Goal: Information Seeking & Learning: Find specific fact

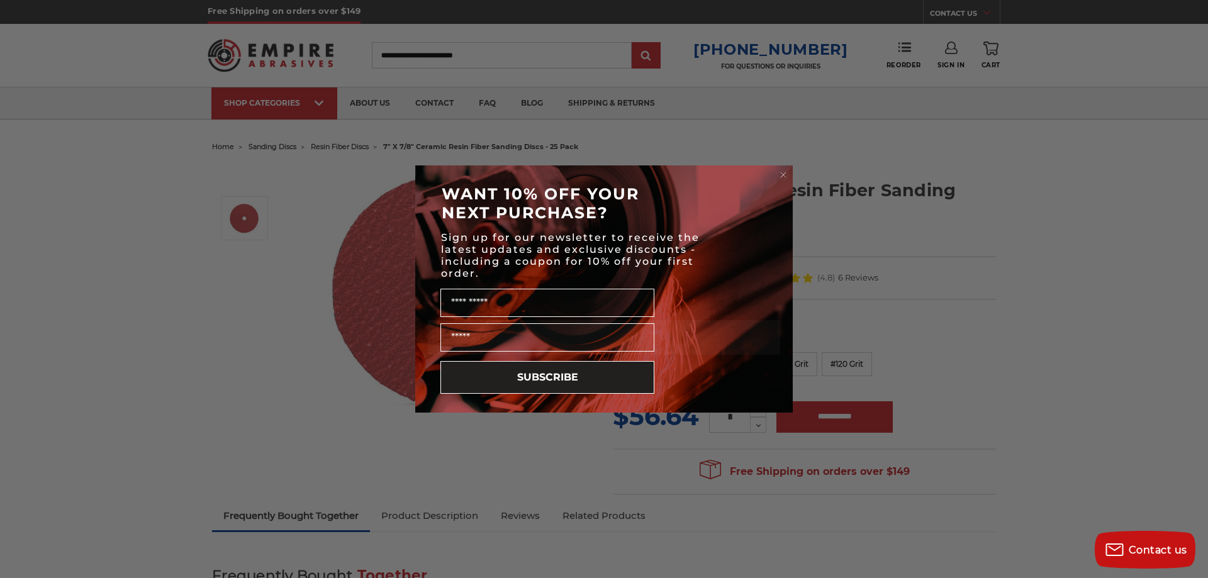
click at [787, 174] on circle "Close dialog" at bounding box center [784, 175] width 12 height 12
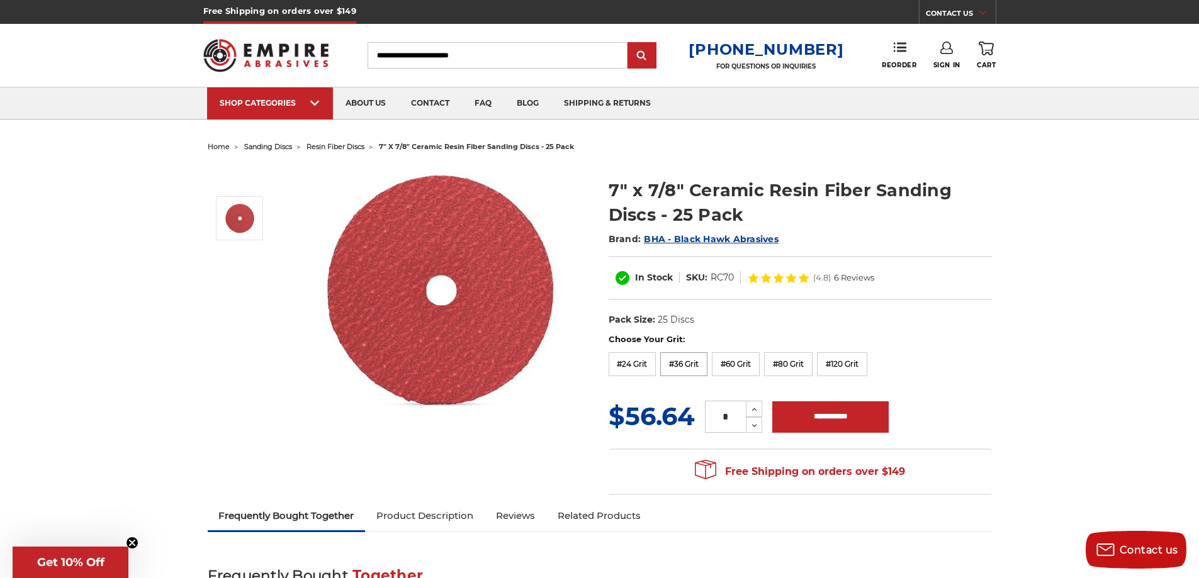
click at [682, 366] on label "#36 Grit" at bounding box center [683, 364] width 47 height 24
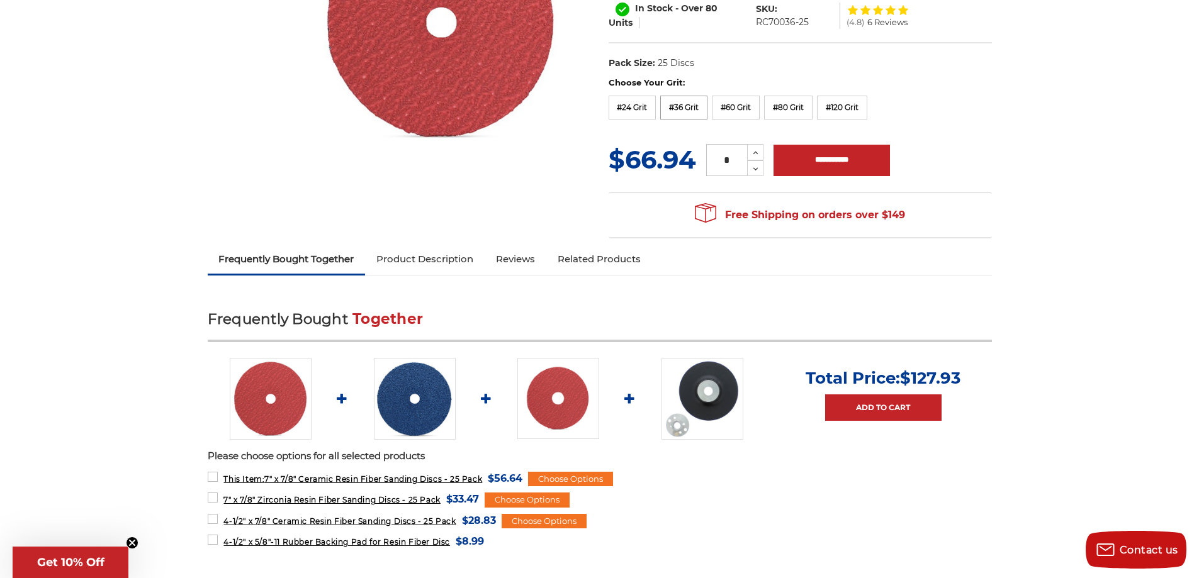
scroll to position [315, 0]
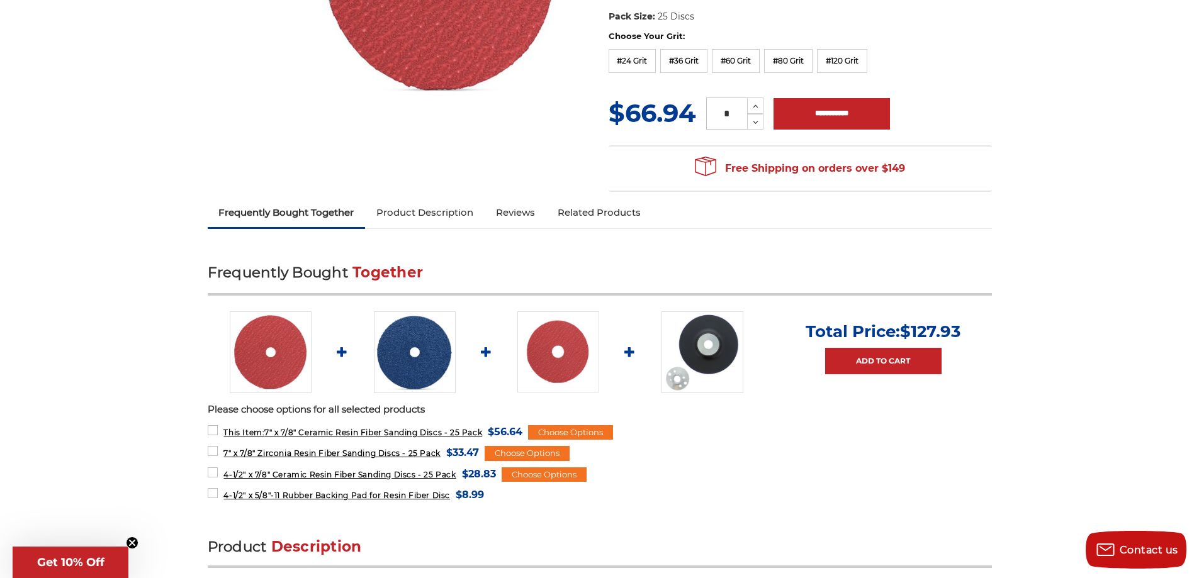
click at [428, 216] on link "Product Description" at bounding box center [425, 213] width 120 height 28
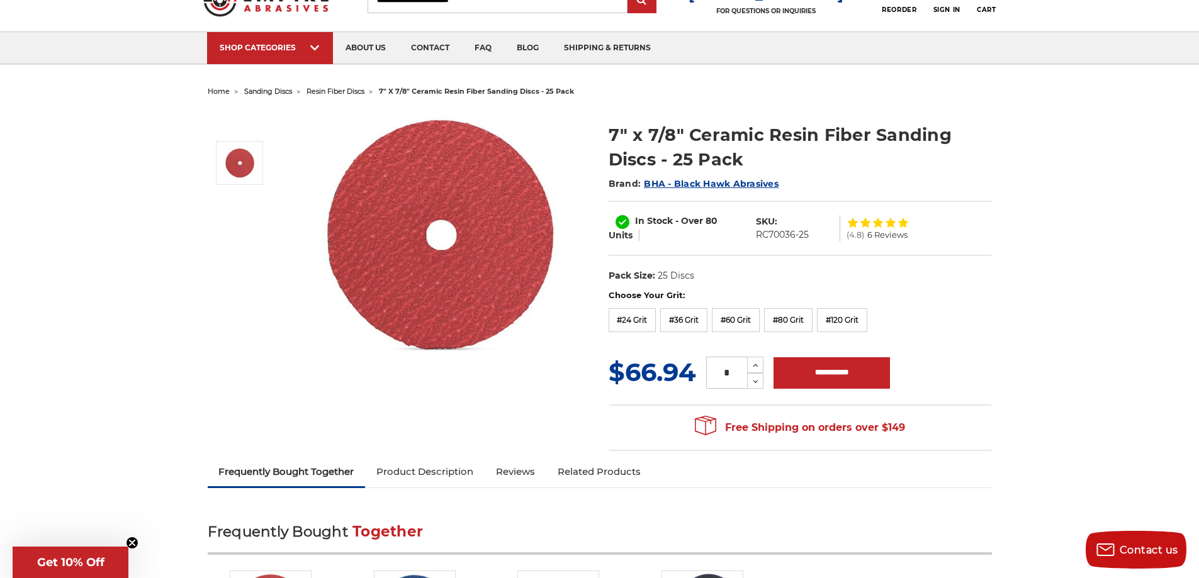
scroll to position [21, 0]
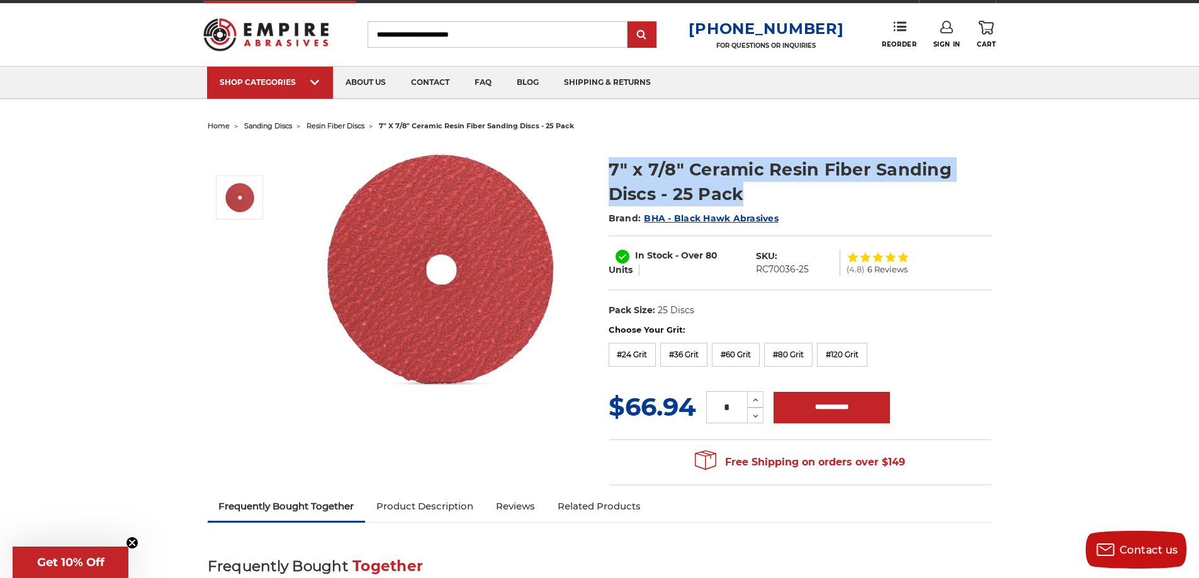
drag, startPoint x: 610, startPoint y: 165, endPoint x: 742, endPoint y: 198, distance: 136.3
click at [742, 198] on h1 "7" x 7/8" Ceramic Resin Fiber Sanding Discs - 25 Pack" at bounding box center [800, 181] width 383 height 49
copy h1 "7" x 7/8" Ceramic Resin Fiber Sanding Discs - 25 Pack"
click at [612, 169] on h1 "7" x 7/8" Ceramic Resin Fiber Sanding Discs - 25 Pack" at bounding box center [800, 181] width 383 height 49
copy h1 "7" x 7/8" Ceramic Resin Fiber Sanding Discs - 25 Pack"
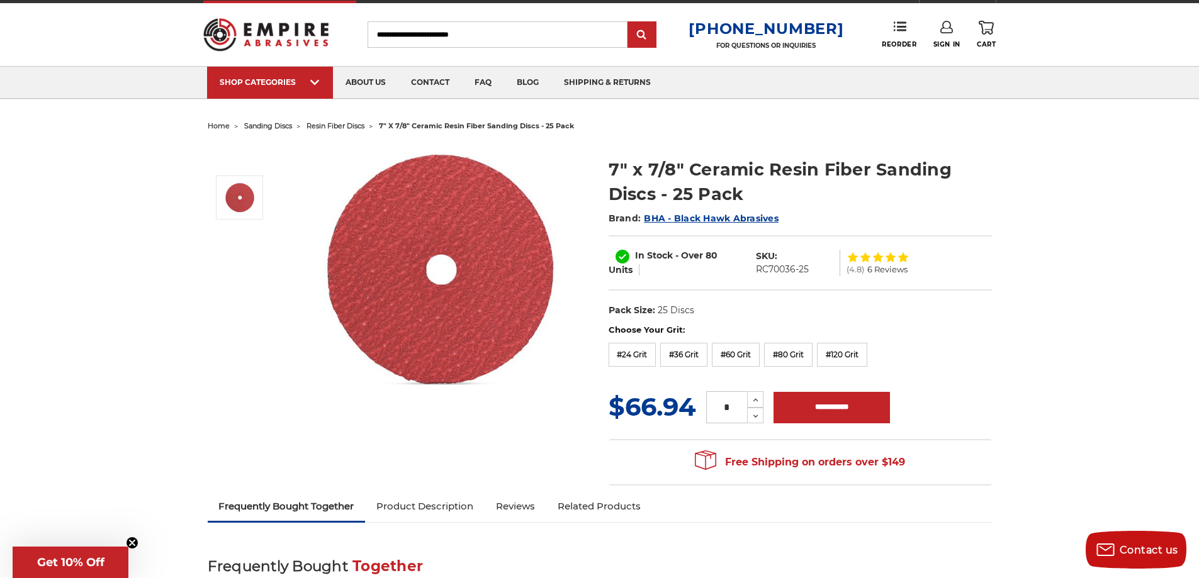
click at [780, 271] on dd "RC70036-25" at bounding box center [782, 269] width 53 height 13
drag, startPoint x: 780, startPoint y: 271, endPoint x: 808, endPoint y: 263, distance: 28.7
click at [808, 263] on dd "RC70036-25" at bounding box center [782, 269] width 53 height 13
drag, startPoint x: 811, startPoint y: 268, endPoint x: 756, endPoint y: 273, distance: 55.6
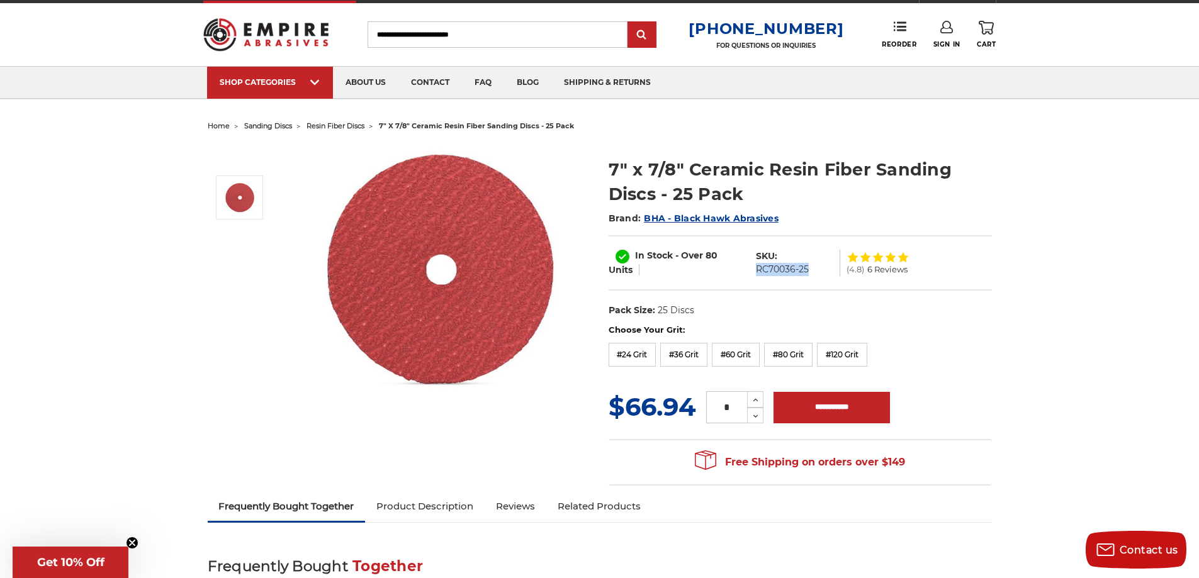
click at [756, 273] on dl "SKU: RC70036-25" at bounding box center [795, 263] width 90 height 26
copy dd "RC70036-25"
